Goal: Contribute content

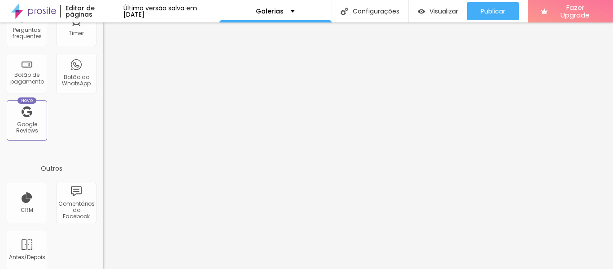
scroll to position [337, 0]
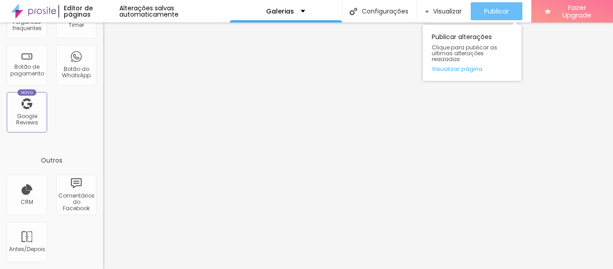
click at [487, 9] on span "Publicar" at bounding box center [496, 11] width 25 height 7
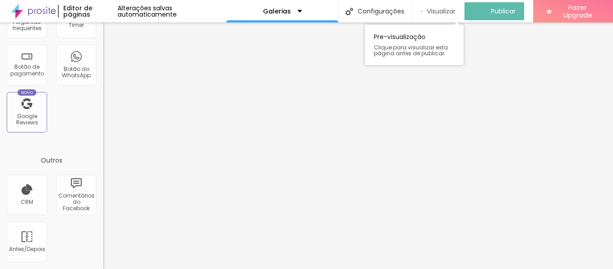
click at [448, 11] on span "Visualizar" at bounding box center [441, 11] width 29 height 7
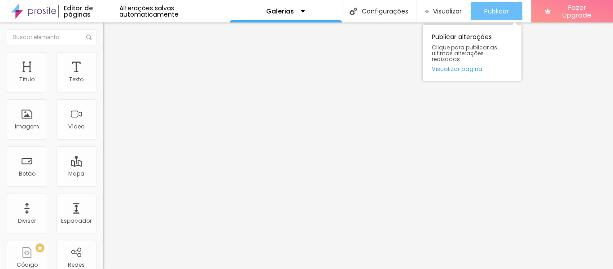
click at [488, 11] on span "Publicar" at bounding box center [496, 11] width 25 height 7
click at [510, 9] on button "Publicar" at bounding box center [497, 11] width 52 height 18
